Goal: Use online tool/utility

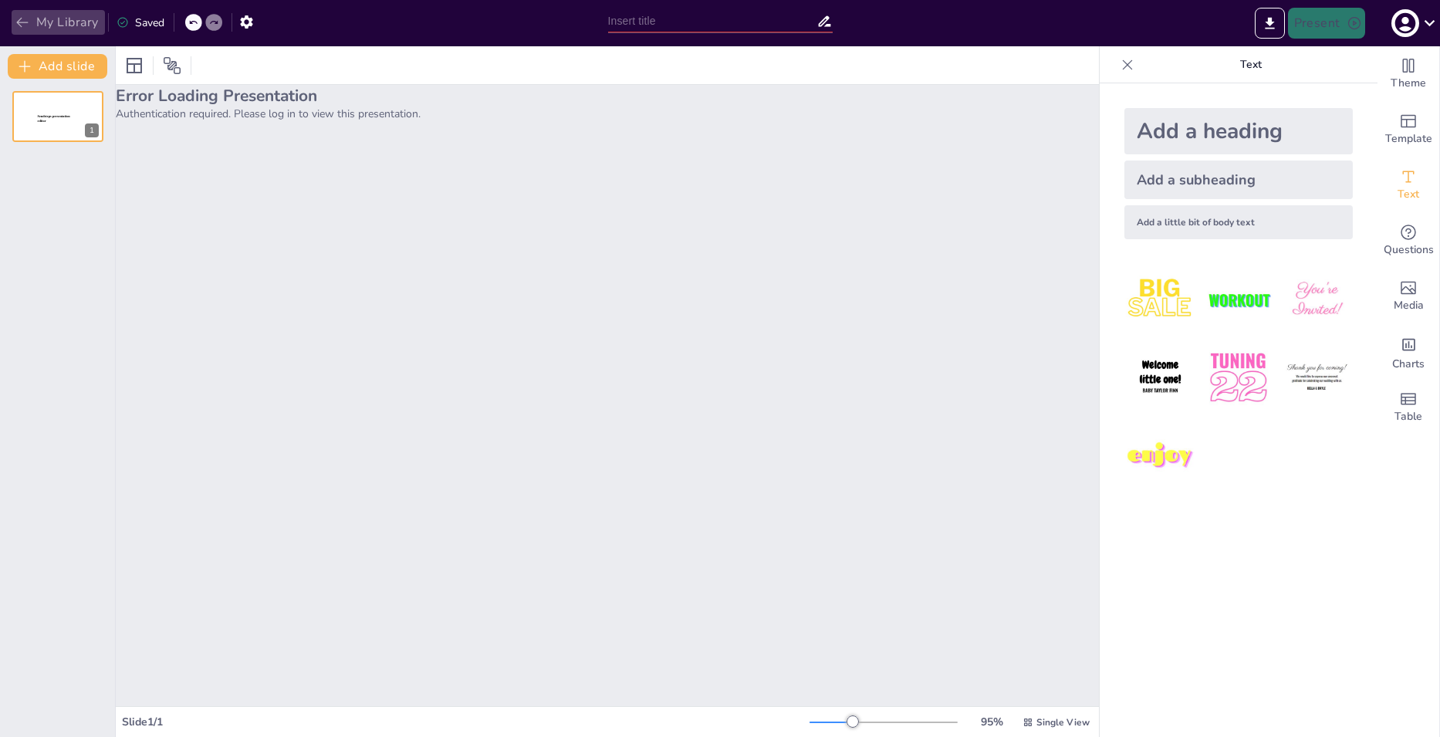
click at [16, 23] on icon "button" at bounding box center [22, 22] width 15 height 15
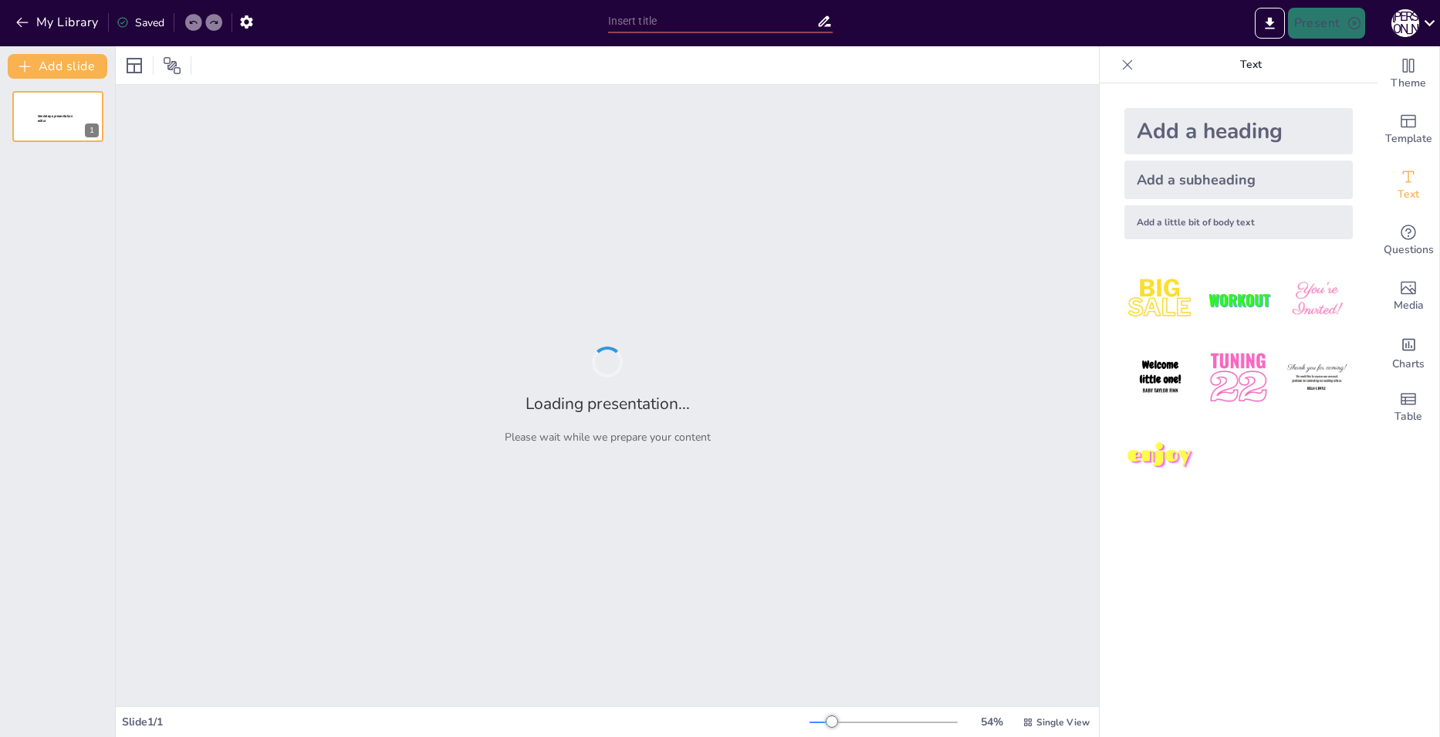
type input "Готика в [GEOGRAPHIC_DATA]: [GEOGRAPHIC_DATA], [GEOGRAPHIC_DATA] и [GEOGRAPHIC_…"
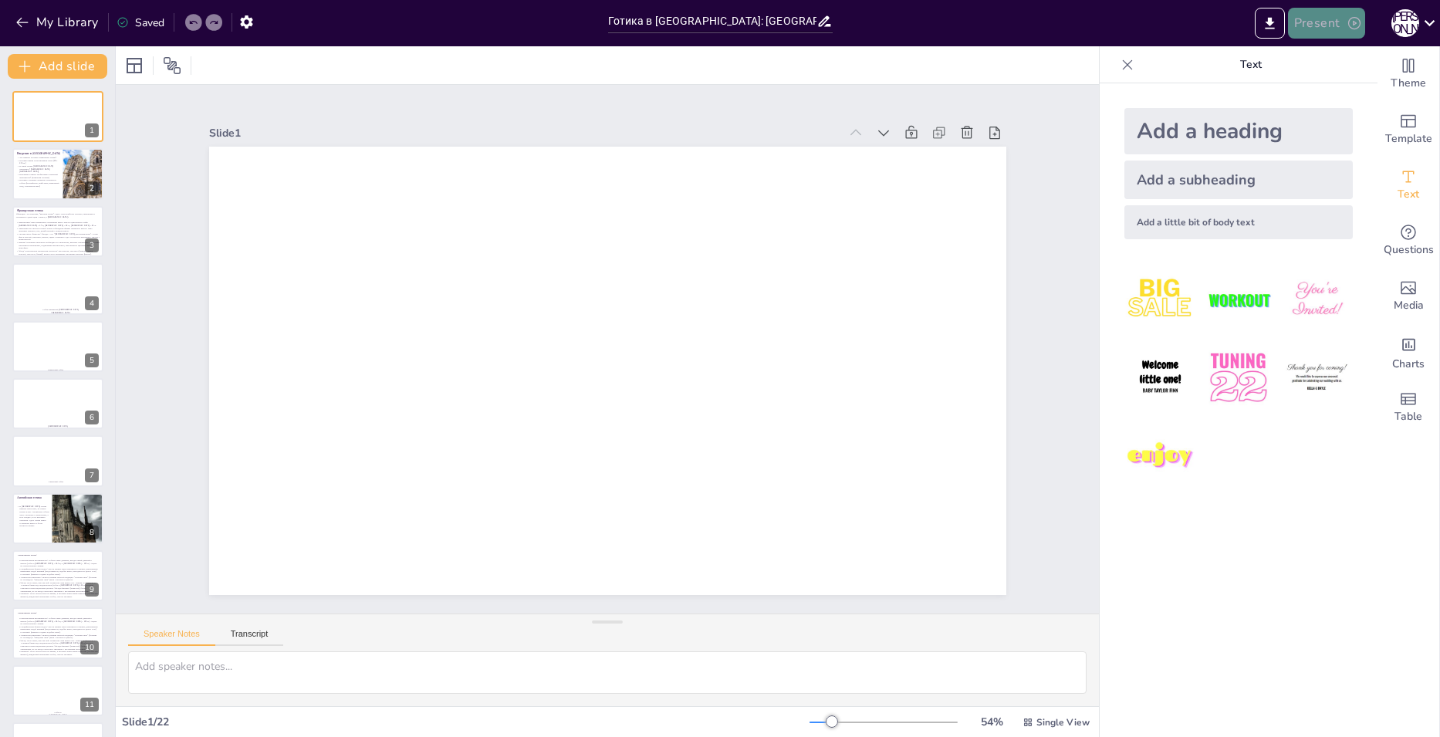
click at [1333, 29] on button "Present" at bounding box center [1326, 23] width 77 height 31
click at [1328, 93] on li "Play presentation" at bounding box center [1348, 95] width 121 height 25
